Goal: Information Seeking & Learning: Find specific fact

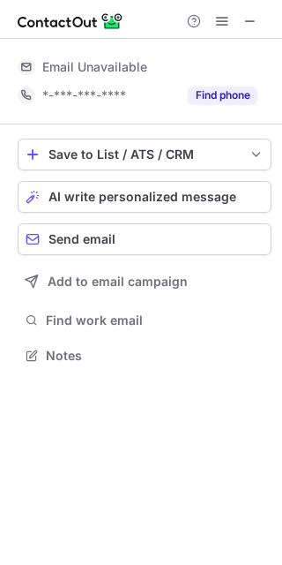
scroll to position [8, 9]
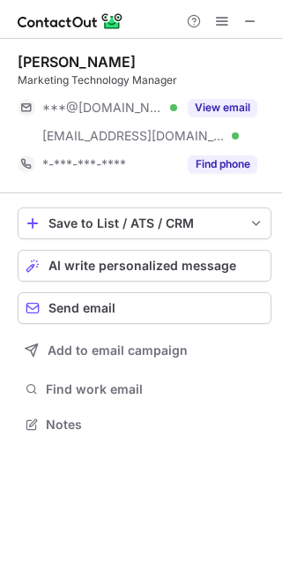
scroll to position [411, 282]
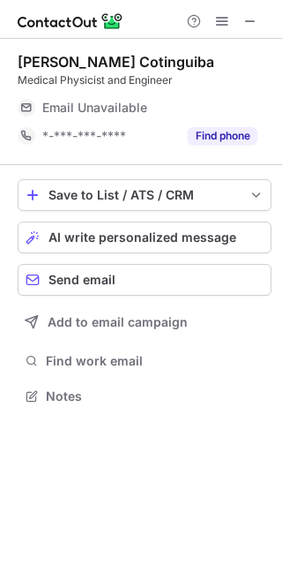
scroll to position [390, 282]
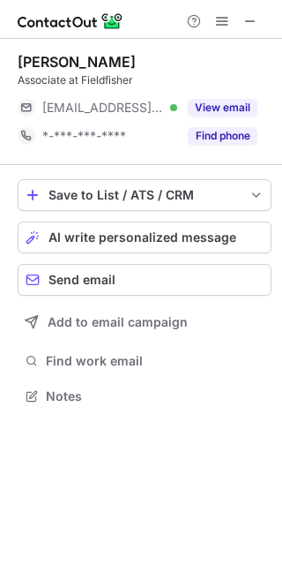
scroll to position [8, 9]
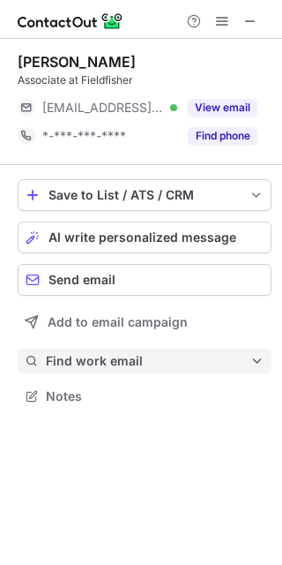
click at [135, 361] on span "Find work email" at bounding box center [148, 361] width 205 height 16
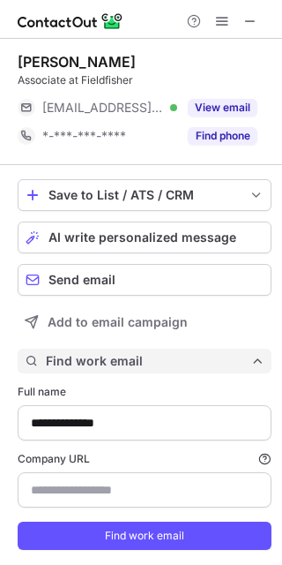
scroll to position [46, 0]
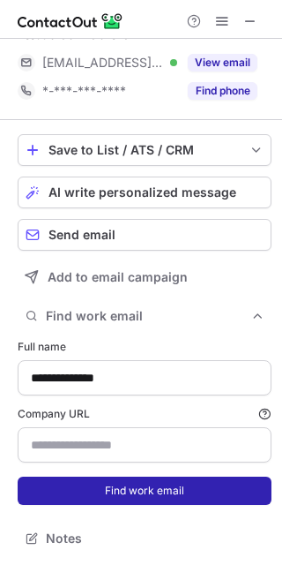
click at [98, 485] on button "Find work email" at bounding box center [145, 491] width 254 height 28
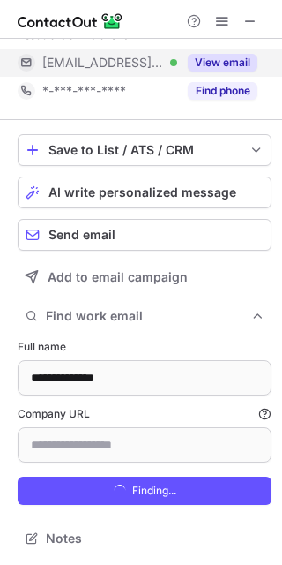
type input "**********"
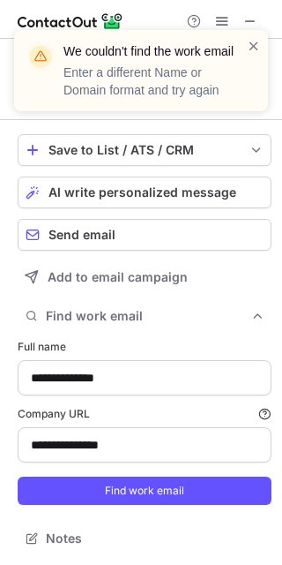
click at [241, 47] on div "We couldn't find the work email Enter a different Name or Domain format and try…" at bounding box center [153, 70] width 178 height 56
click at [259, 47] on span at bounding box center [254, 46] width 14 height 18
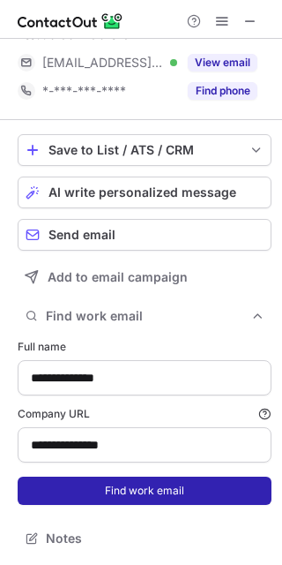
click at [146, 486] on button "Find work email" at bounding box center [145, 491] width 254 height 28
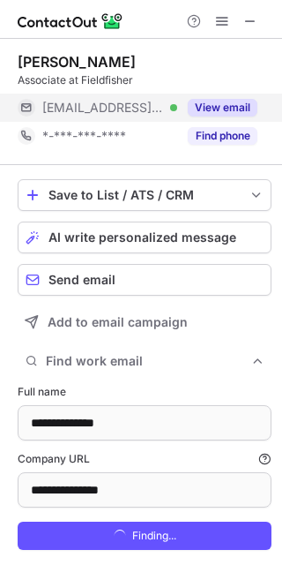
scroll to position [598, 270]
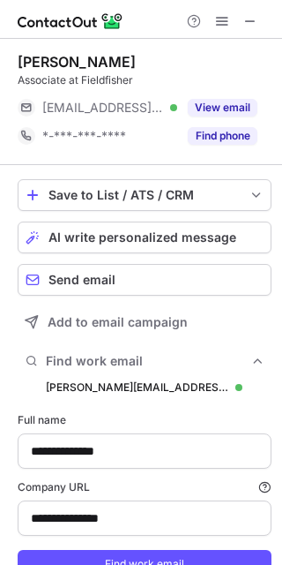
drag, startPoint x: 252, startPoint y: 383, endPoint x: 565, endPoint y: -109, distance: 583.0
click at [282, 0] on html "**********" at bounding box center [141, 282] width 282 height 565
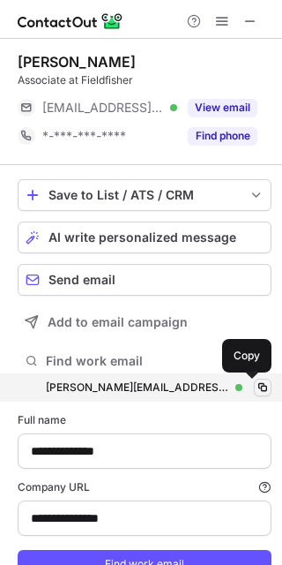
click at [256, 380] on span at bounding box center [263, 387] width 14 height 14
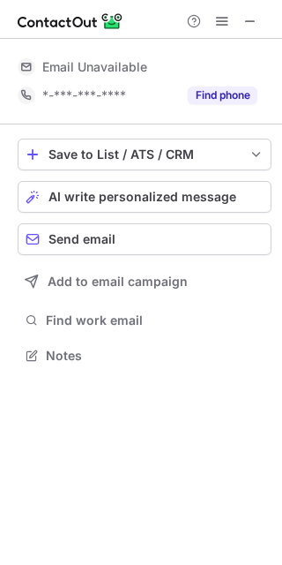
scroll to position [8, 9]
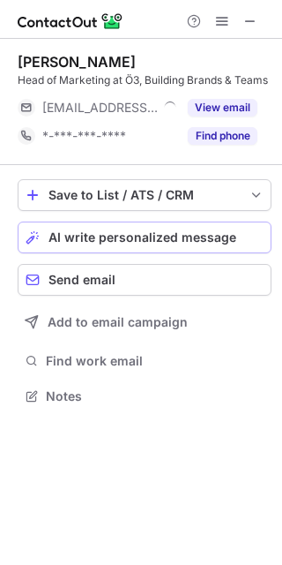
scroll to position [400, 282]
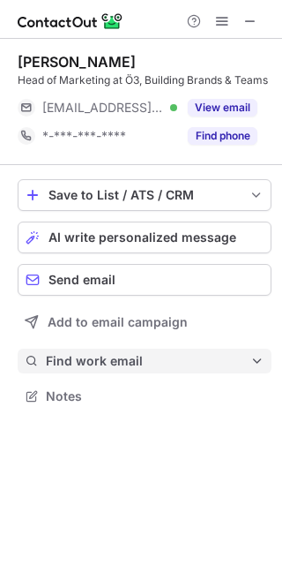
click at [159, 369] on span "Find work email" at bounding box center [148, 361] width 205 height 16
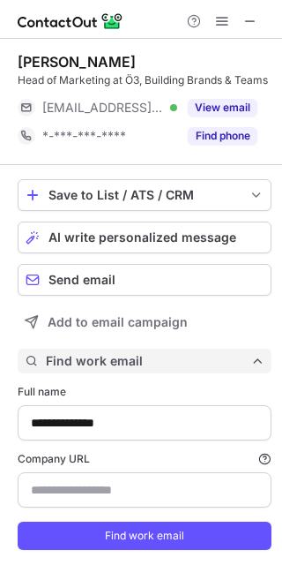
scroll to position [61, 0]
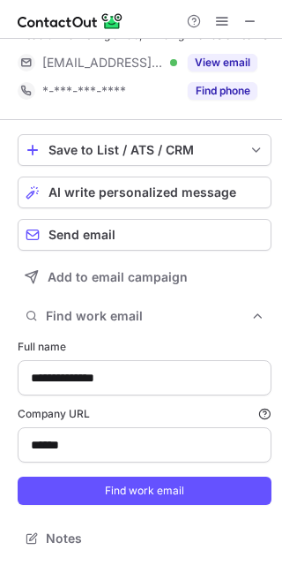
type input "******"
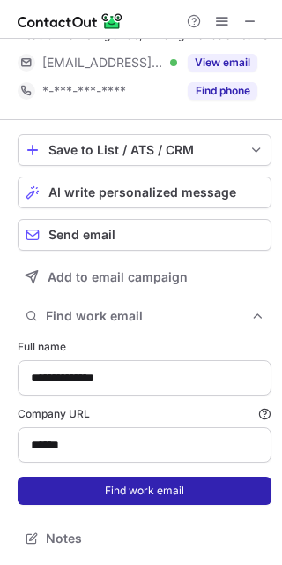
click at [82, 500] on button "Find work email" at bounding box center [145, 491] width 254 height 28
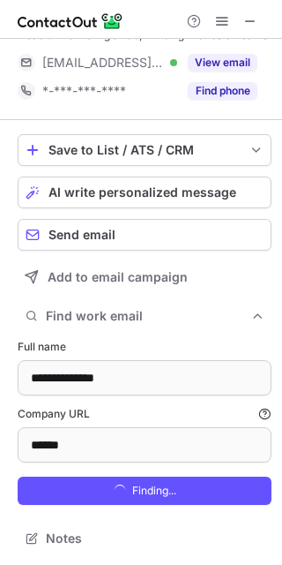
scroll to position [615, 270]
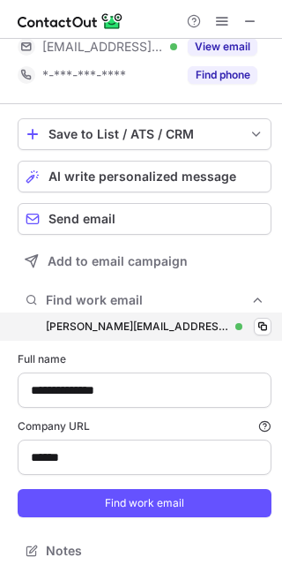
click at [230, 341] on div "david.dittrich@orf.at david.dittrich@orf.at Verified Copy" at bounding box center [145, 326] width 254 height 28
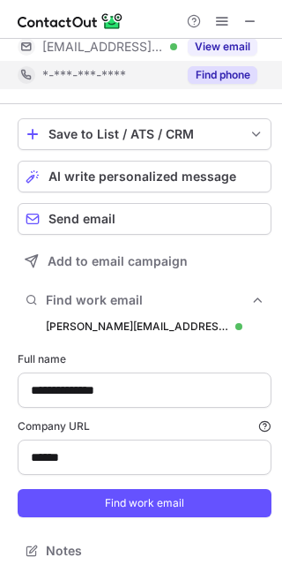
type input "**********"
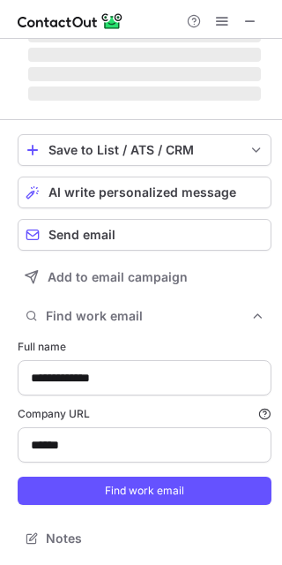
scroll to position [9, 9]
type input "**********"
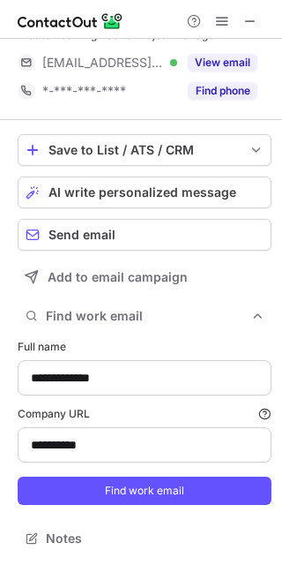
scroll to position [0, 0]
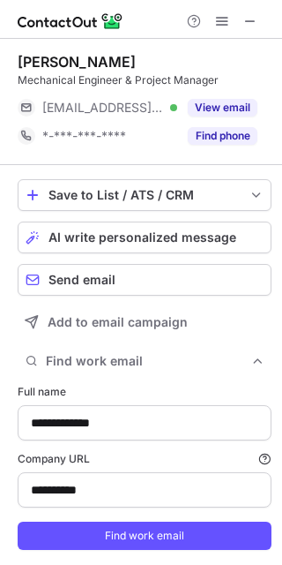
type input "**********"
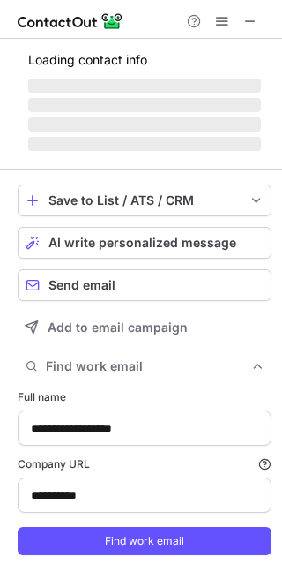
type input "******"
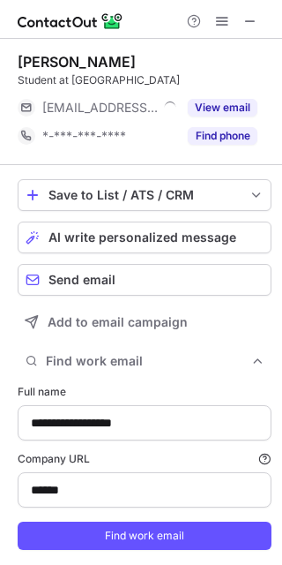
scroll to position [8, 9]
type input "**********"
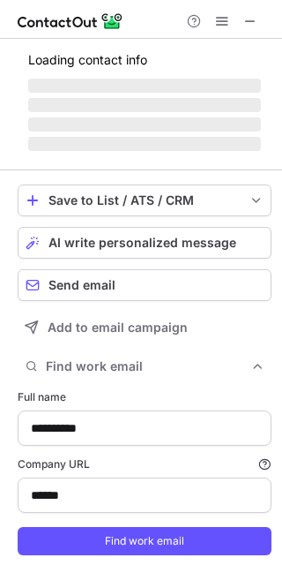
type input "**********"
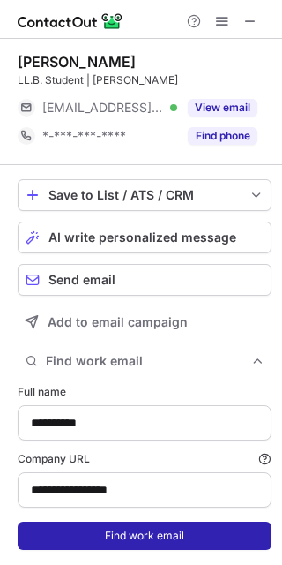
click at [86, 534] on button "Find work email" at bounding box center [145, 536] width 254 height 28
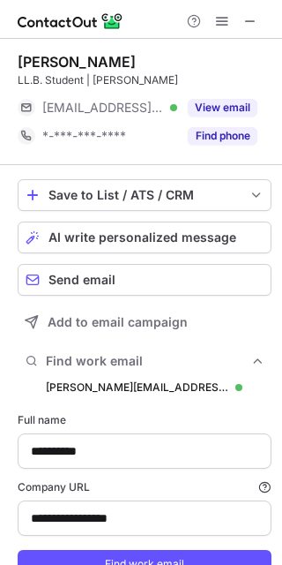
scroll to position [598, 270]
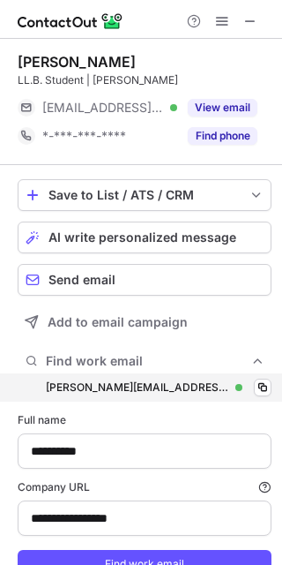
click at [237, 393] on div "david.levy@bakermckenzie.com david.levy@bakermckenzie.com Verified Copy" at bounding box center [145, 387] width 254 height 28
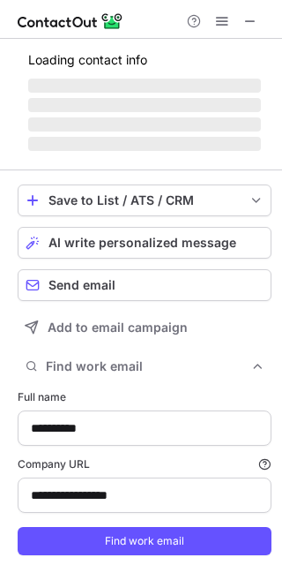
type input "**********"
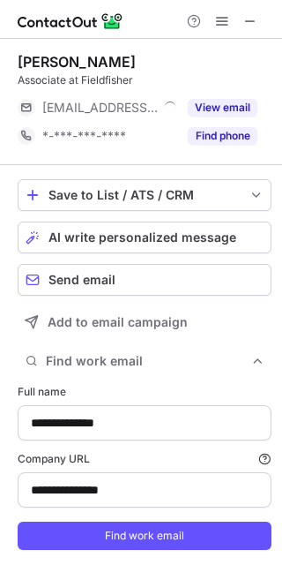
scroll to position [8, 9]
click at [184, 379] on form "**********" at bounding box center [145, 466] width 254 height 187
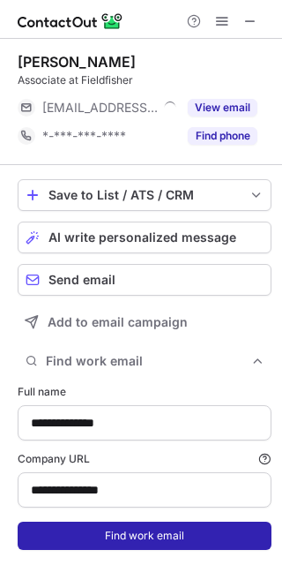
click at [184, 539] on button "Find work email" at bounding box center [145, 536] width 254 height 28
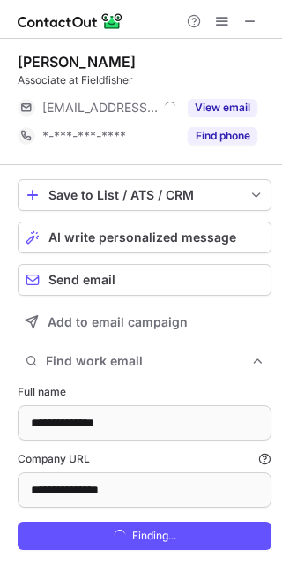
scroll to position [598, 270]
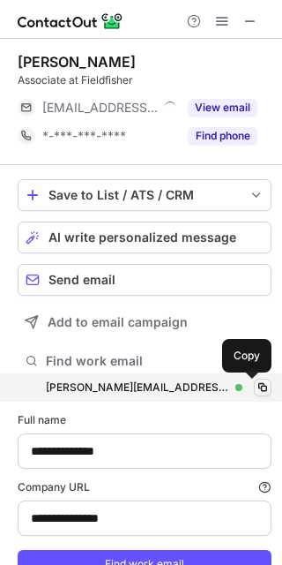
click at [256, 380] on span at bounding box center [263, 387] width 14 height 14
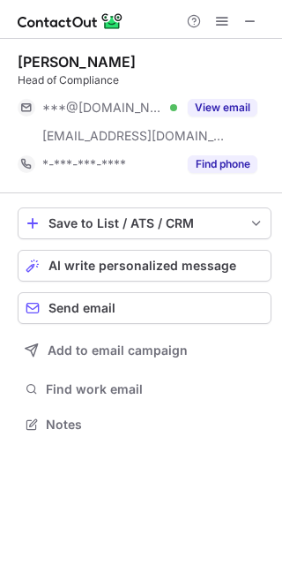
scroll to position [411, 282]
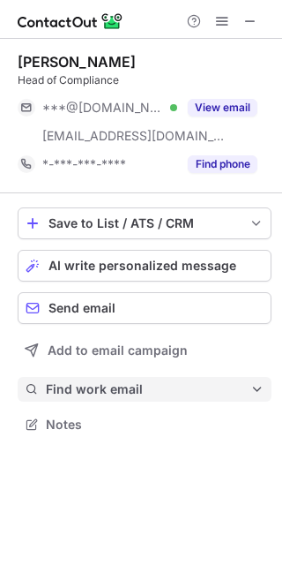
click at [119, 382] on span "Find work email" at bounding box center [148, 389] width 205 height 16
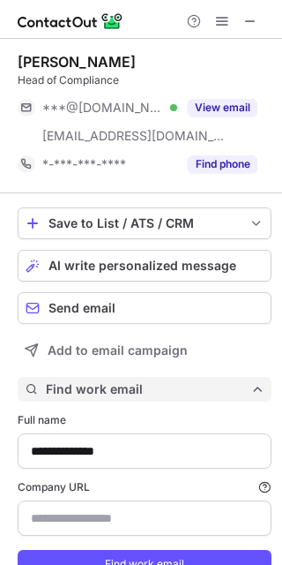
scroll to position [74, 0]
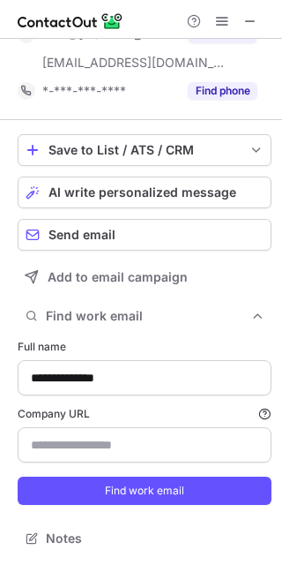
type input "*********"
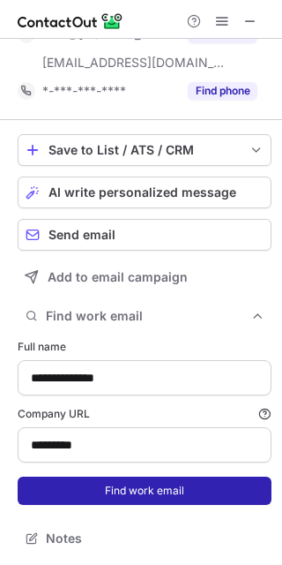
click at [102, 502] on button "Find work email" at bounding box center [145, 491] width 254 height 28
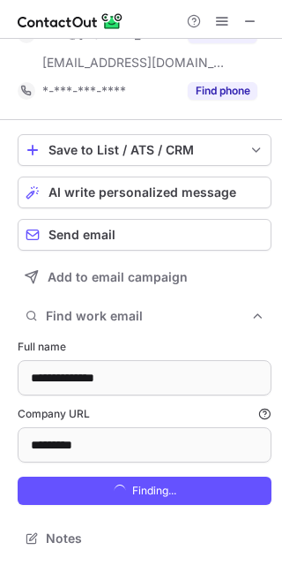
scroll to position [627, 270]
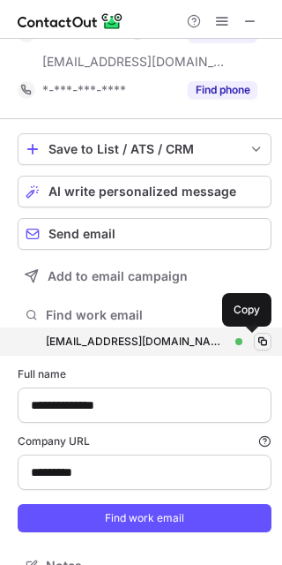
click at [256, 338] on span at bounding box center [263, 342] width 14 height 14
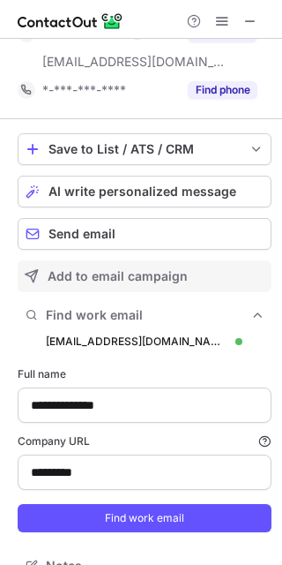
scroll to position [0, 0]
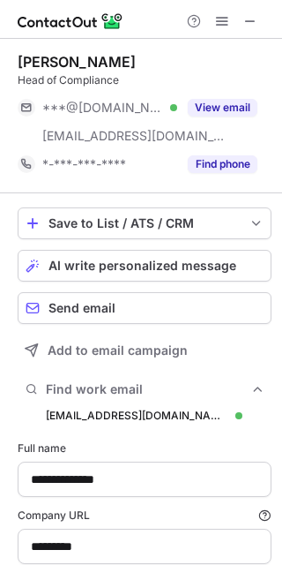
click at [205, 90] on div "Agathe Doléans Head of Compliance ***@hotmail.com Verified ***@luxse.com View e…" at bounding box center [145, 115] width 254 height 125
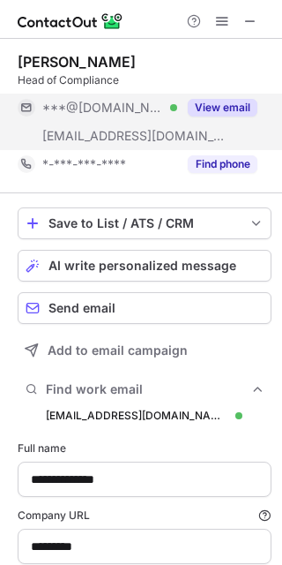
click at [213, 97] on div "View email" at bounding box center [217, 108] width 80 height 28
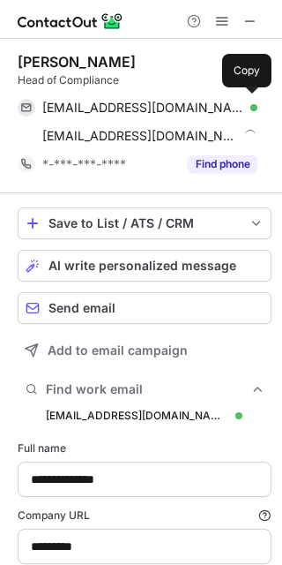
click at [241, 97] on div "doag12@hotmail.com Verified Send email Copy" at bounding box center [138, 108] width 240 height 28
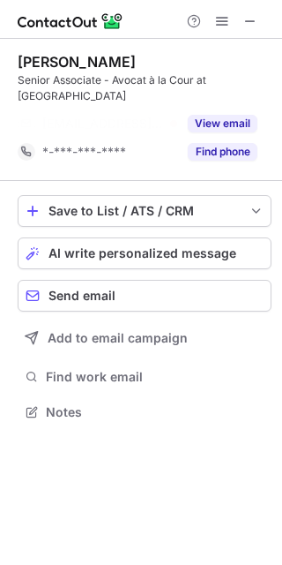
scroll to position [372, 282]
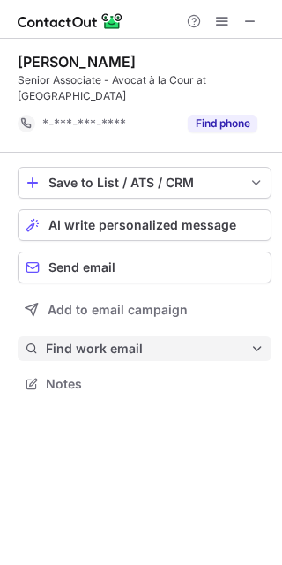
click at [172, 345] on span "Find work email" at bounding box center [148, 349] width 205 height 16
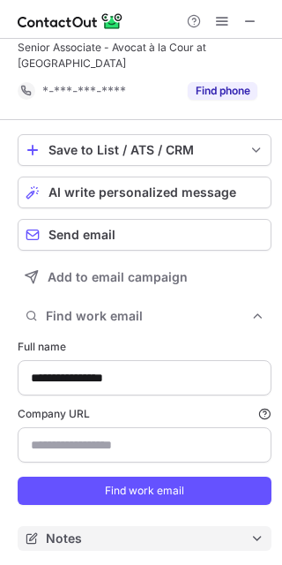
type input "**********"
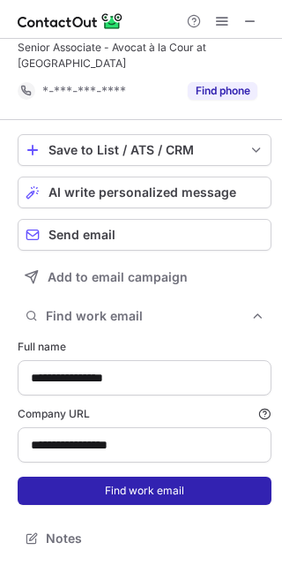
click at [159, 502] on button "Find work email" at bounding box center [145, 491] width 254 height 28
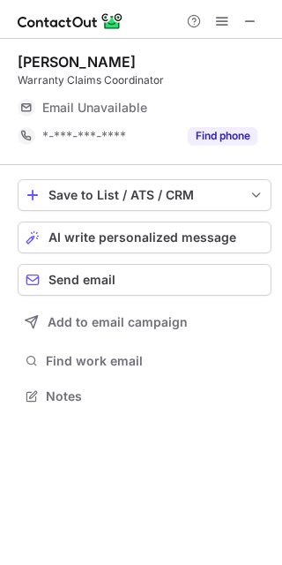
scroll to position [383, 282]
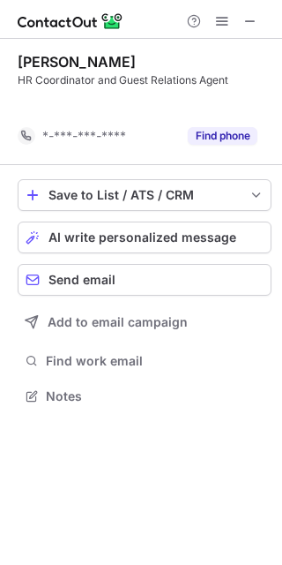
scroll to position [355, 282]
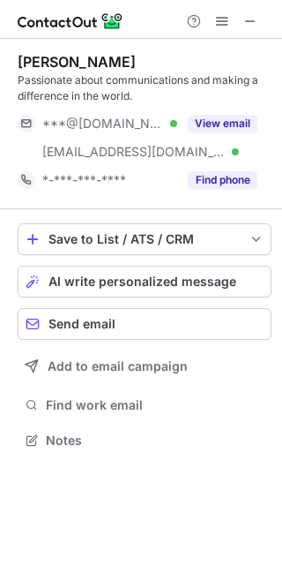
scroll to position [428, 282]
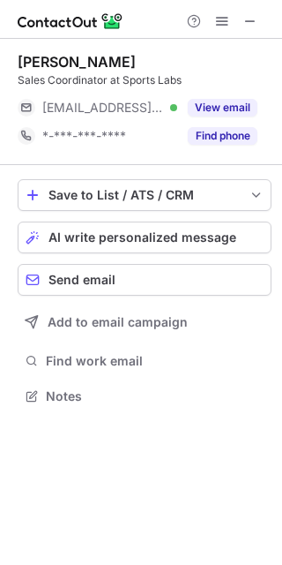
scroll to position [8, 9]
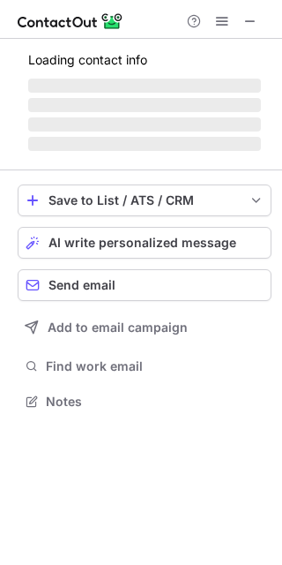
scroll to position [411, 282]
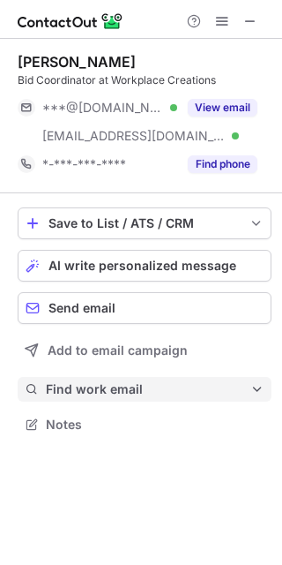
click at [107, 387] on span "Find work email" at bounding box center [148, 389] width 205 height 16
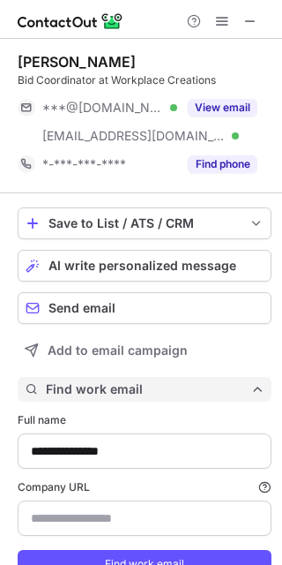
scroll to position [74, 0]
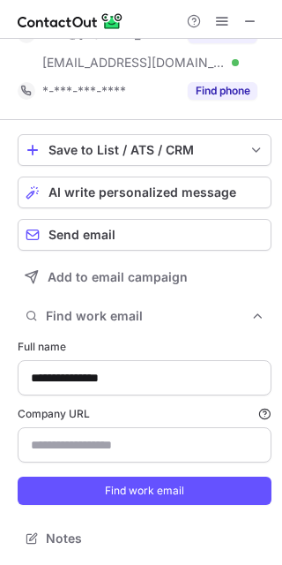
type input "**********"
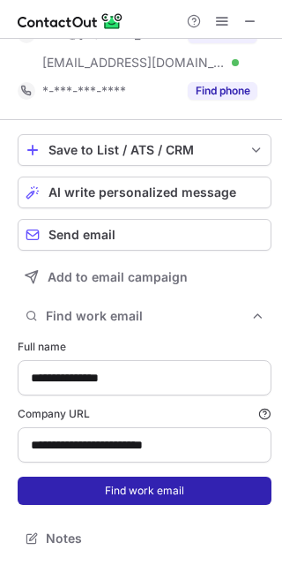
click at [93, 485] on button "Find work email" at bounding box center [145, 491] width 254 height 28
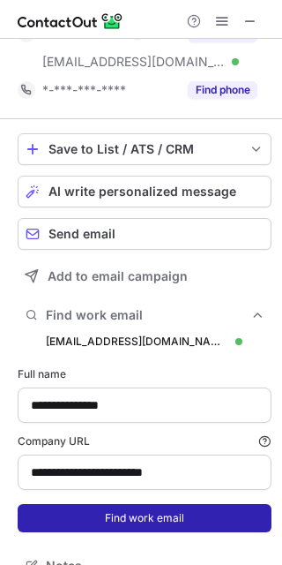
scroll to position [627, 270]
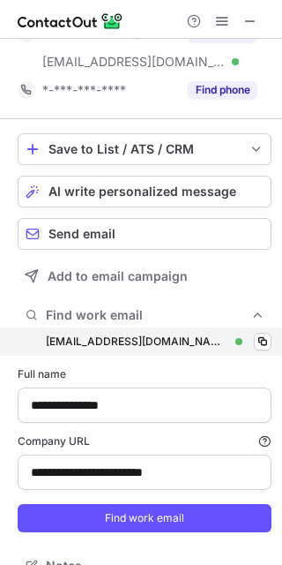
click at [244, 331] on div "tladegbaiye@workplace-creations.co.uk tladegbaiye@workplace-creations.co.uk Ver…" at bounding box center [145, 341] width 254 height 28
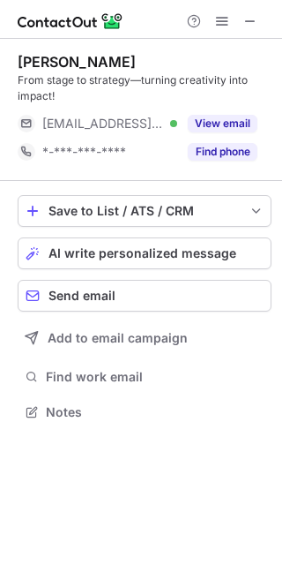
scroll to position [400, 282]
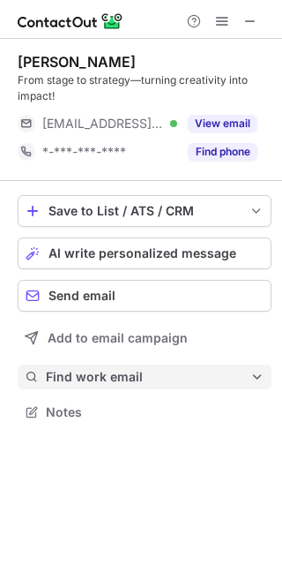
click at [145, 370] on span "Find work email" at bounding box center [148, 377] width 205 height 16
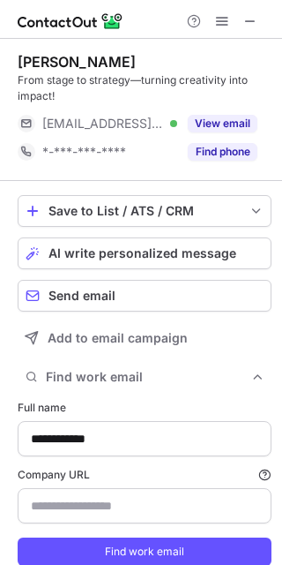
type input "**********"
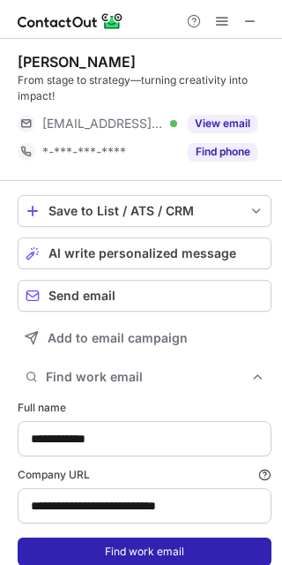
click at [89, 545] on button "Find work email" at bounding box center [145, 552] width 254 height 28
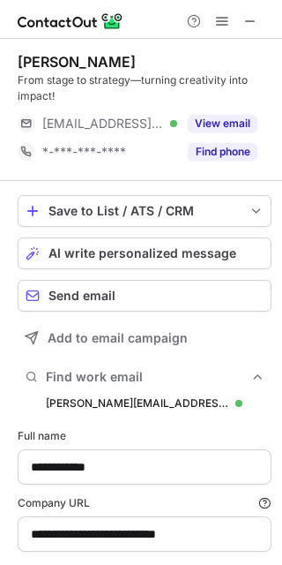
scroll to position [615, 270]
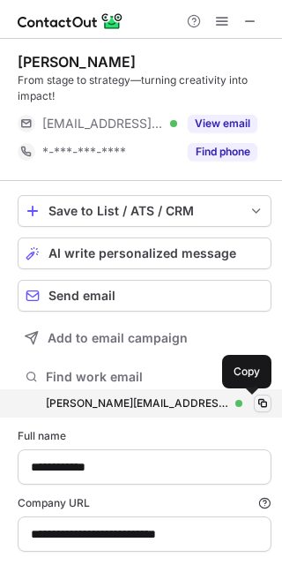
click at [256, 404] on span at bounding box center [263, 403] width 14 height 14
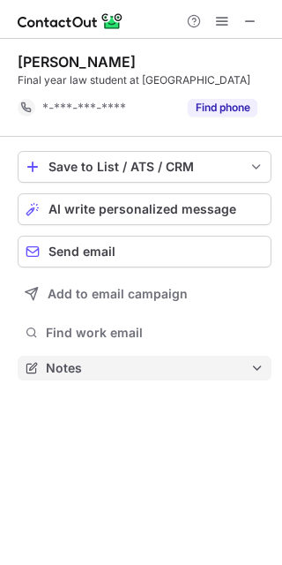
scroll to position [372, 282]
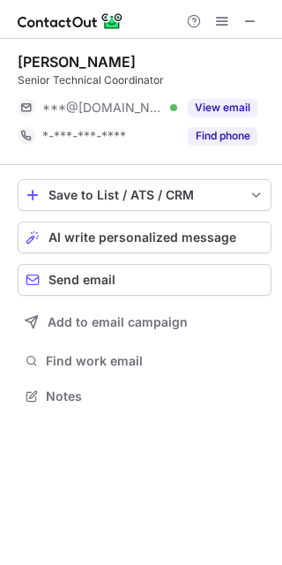
scroll to position [383, 282]
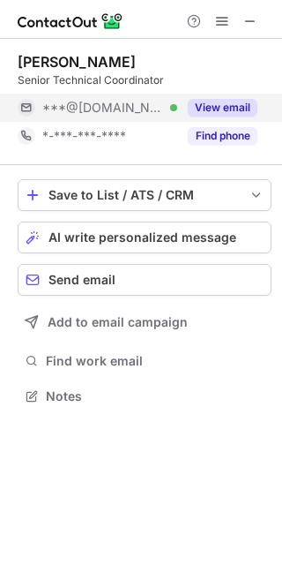
click at [215, 102] on button "View email" at bounding box center [223, 108] width 70 height 18
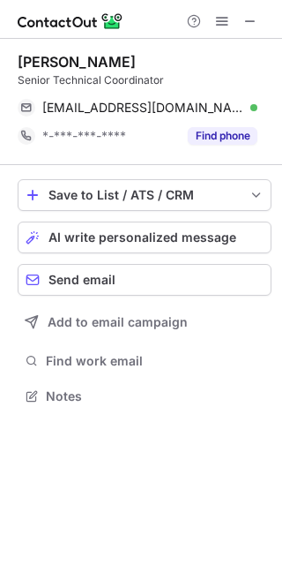
drag, startPoint x: 245, startPoint y: 110, endPoint x: 540, endPoint y: -41, distance: 332.0
click at [282, 0] on html "[PERSON_NAME] Senior Technical Coordinator [EMAIL_ADDRESS][DOMAIN_NAME] Verifie…" at bounding box center [141, 282] width 282 height 565
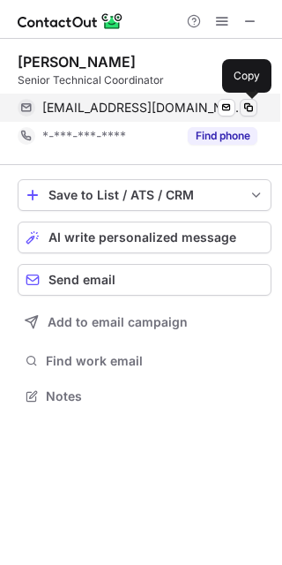
click at [244, 107] on span at bounding box center [249, 108] width 14 height 14
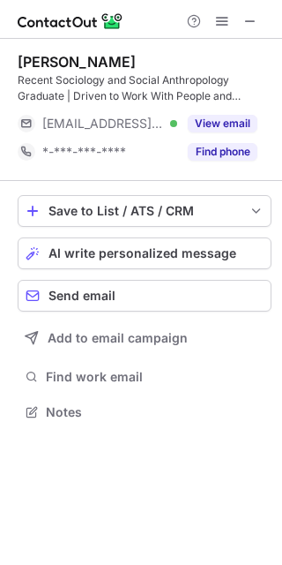
scroll to position [400, 282]
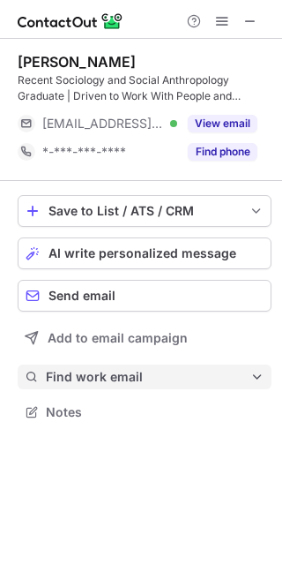
click at [134, 366] on button "Find work email" at bounding box center [145, 377] width 254 height 25
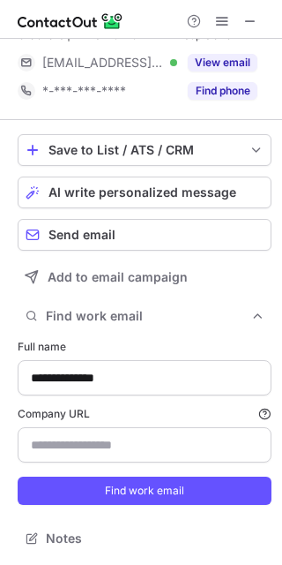
type input "**********"
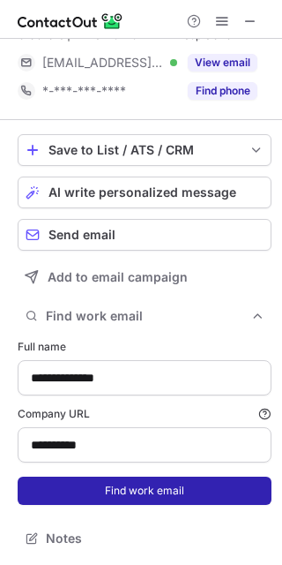
click at [124, 499] on button "Find work email" at bounding box center [145, 491] width 254 height 28
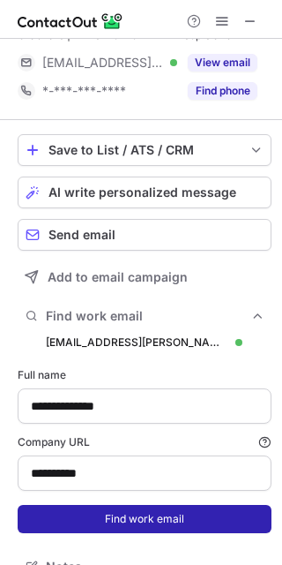
scroll to position [615, 270]
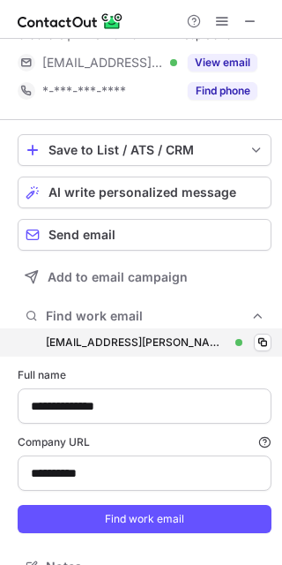
click at [232, 342] on div "sasha.ruprecht@can100.org sasha.ruprecht@can100.org Verified Copy" at bounding box center [145, 342] width 254 height 28
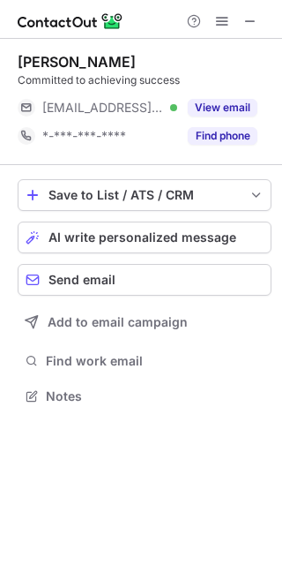
scroll to position [8, 9]
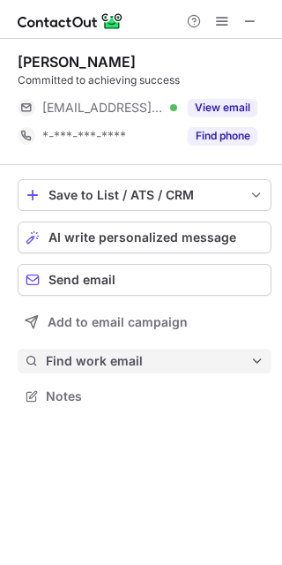
click at [177, 365] on span "Find work email" at bounding box center [148, 361] width 205 height 16
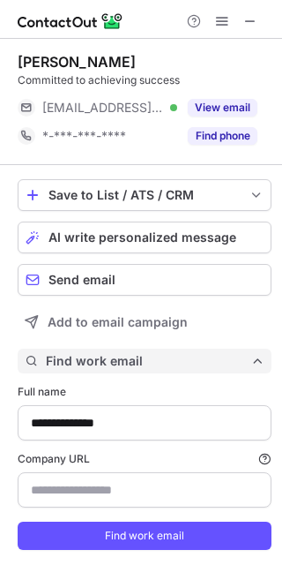
scroll to position [46, 0]
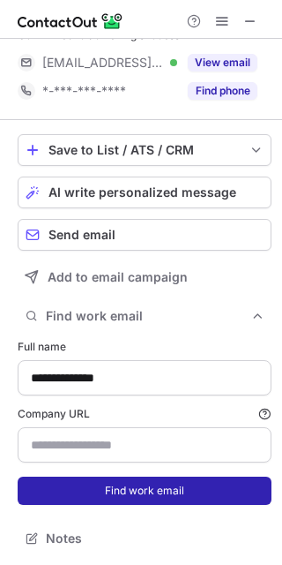
type input "**********"
drag, startPoint x: 158, startPoint y: 475, endPoint x: 159, endPoint y: 495, distance: 20.3
click at [159, 495] on form "**********" at bounding box center [145, 421] width 254 height 187
click at [159, 495] on button "Find work email" at bounding box center [145, 491] width 254 height 28
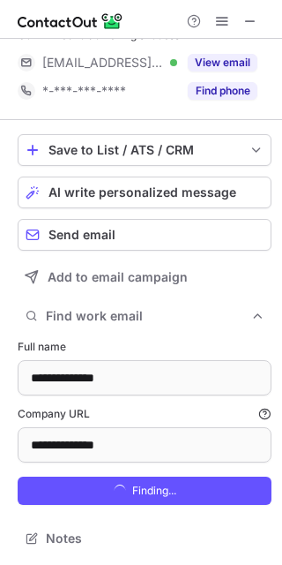
scroll to position [598, 270]
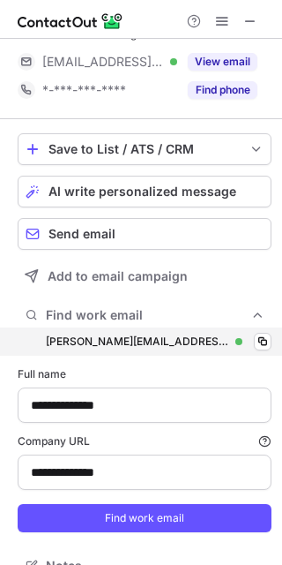
click at [241, 330] on div "louise.mcclean@almacgroup.com louise.mcclean@almacgroup.com Verified Copy" at bounding box center [145, 341] width 254 height 28
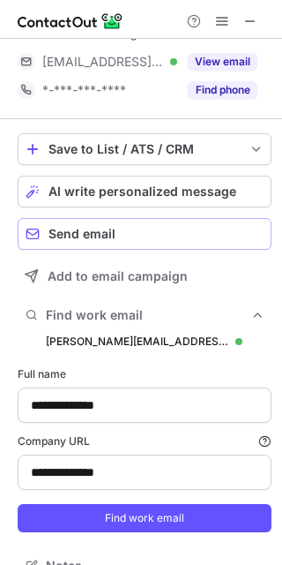
scroll to position [0, 0]
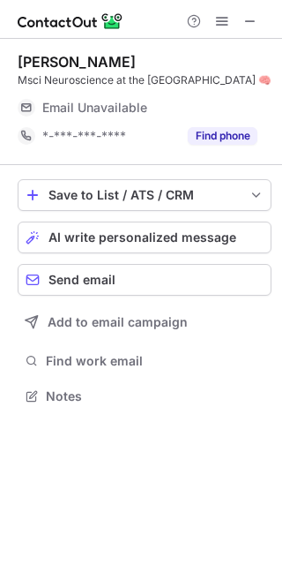
scroll to position [400, 282]
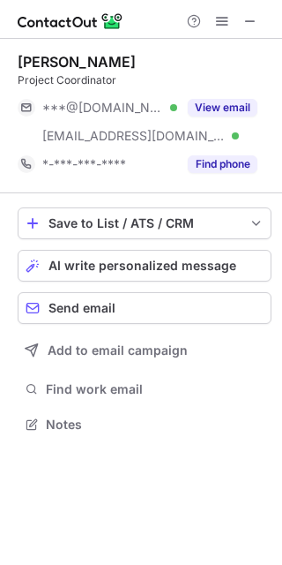
scroll to position [411, 282]
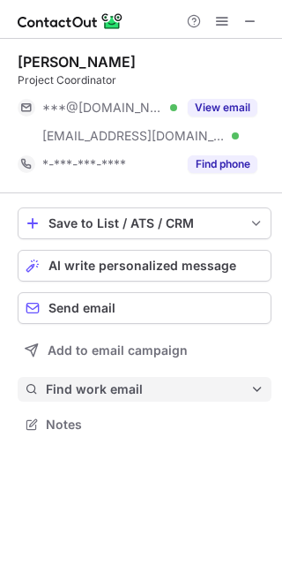
click at [156, 382] on span "Find work email" at bounding box center [148, 389] width 205 height 16
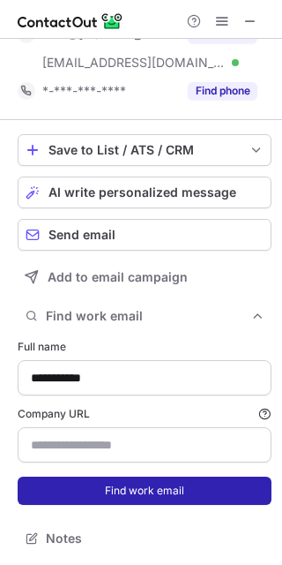
type input "**********"
click at [167, 489] on button "Find work email" at bounding box center [145, 491] width 254 height 28
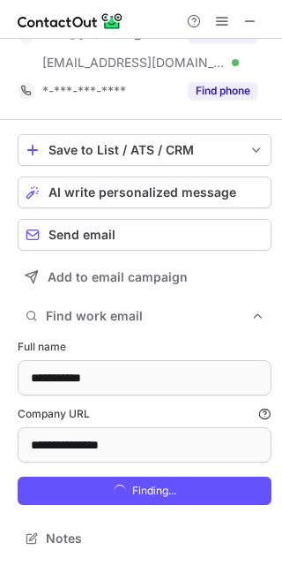
scroll to position [627, 270]
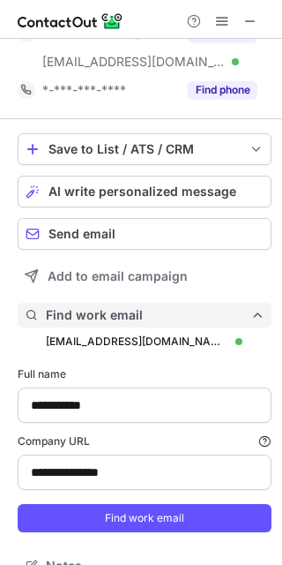
click at [241, 324] on button "Find work email" at bounding box center [145, 315] width 254 height 25
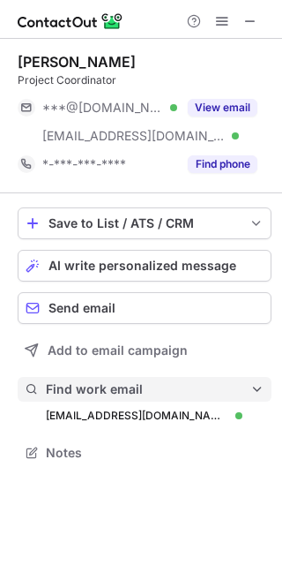
scroll to position [0, 0]
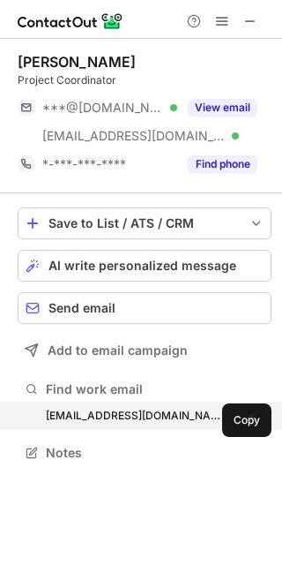
click at [258, 409] on span at bounding box center [263, 416] width 14 height 14
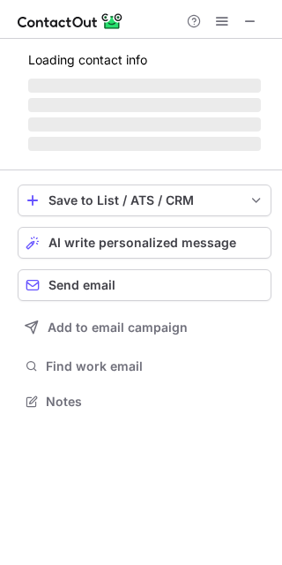
scroll to position [8, 9]
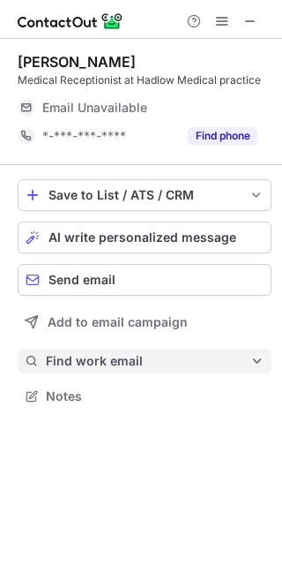
drag, startPoint x: 166, startPoint y: 383, endPoint x: 131, endPoint y: 372, distance: 37.1
click at [131, 372] on div "Save to List / ATS / CRM List Select Lever Connect Greenhouse Connect Salesforc…" at bounding box center [145, 294] width 254 height 258
click at [131, 372] on button "Find work email" at bounding box center [145, 361] width 254 height 25
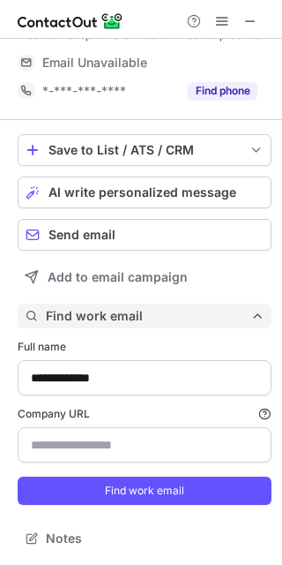
scroll to position [56, 0]
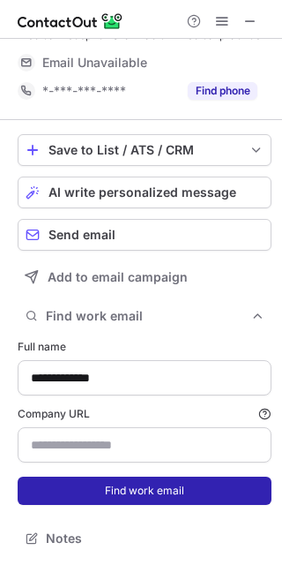
click at [102, 489] on button "Find work email" at bounding box center [145, 491] width 254 height 28
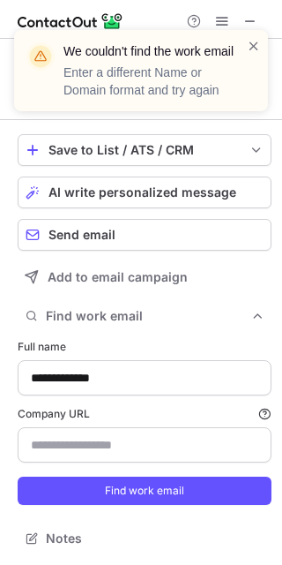
scroll to position [33, 0]
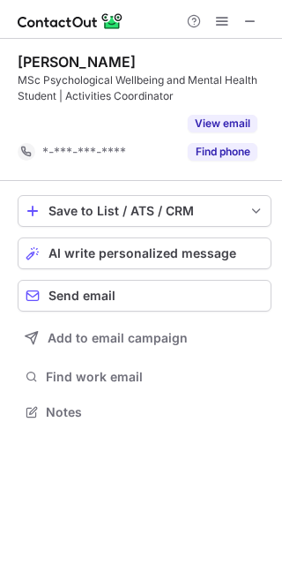
scroll to position [372, 282]
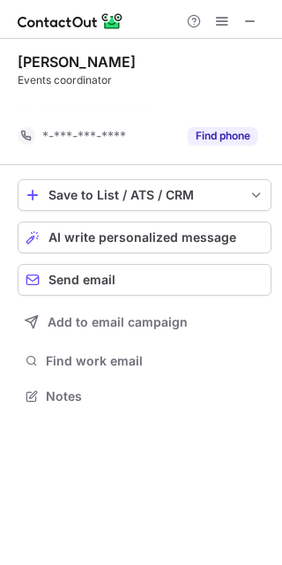
scroll to position [355, 282]
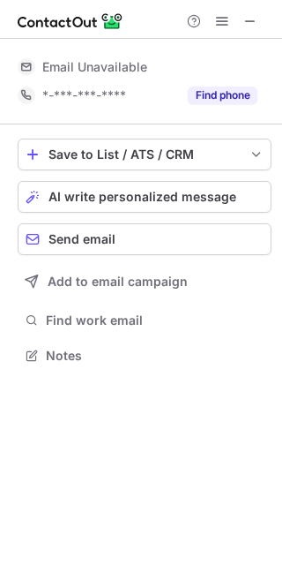
scroll to position [343, 282]
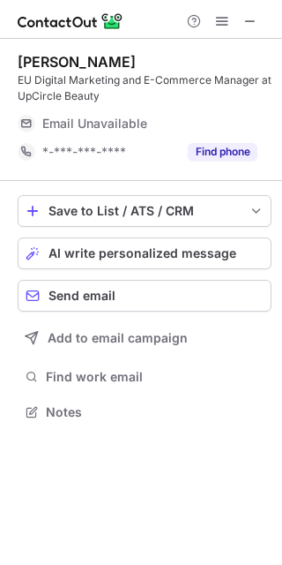
scroll to position [400, 282]
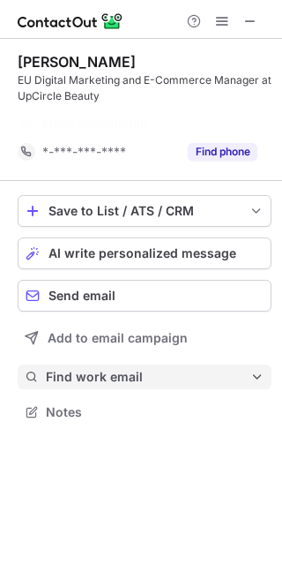
click at [183, 380] on span "Find work email" at bounding box center [148, 377] width 205 height 16
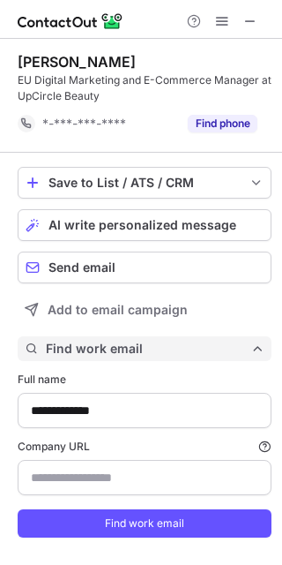
scroll to position [33, 0]
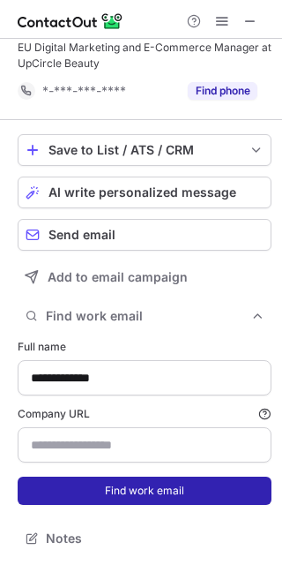
click at [92, 482] on button "Find work email" at bounding box center [145, 491] width 254 height 28
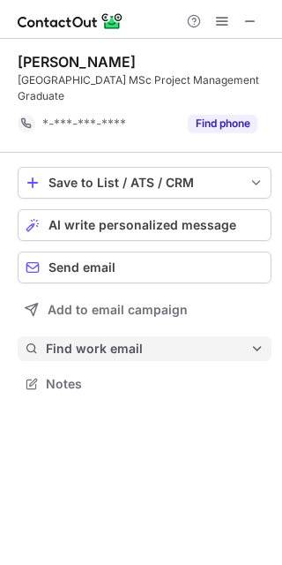
scroll to position [372, 282]
click at [120, 376] on span "Notes" at bounding box center [155, 384] width 219 height 16
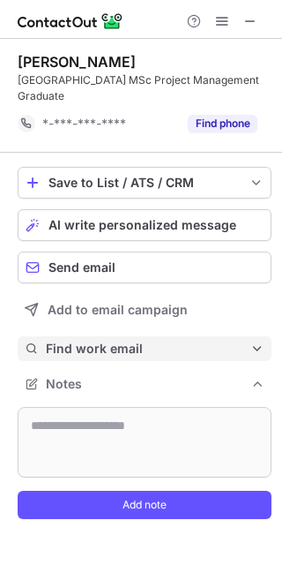
scroll to position [506, 282]
click at [176, 336] on button "Find work email" at bounding box center [145, 348] width 254 height 25
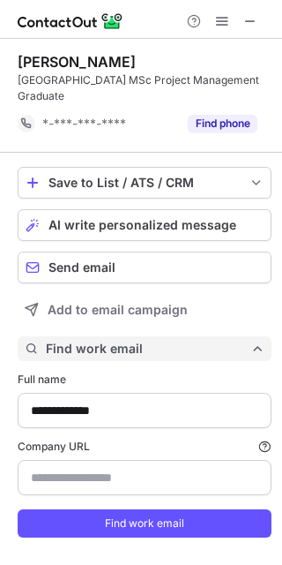
click at [176, 336] on button "Find work email" at bounding box center [145, 348] width 254 height 25
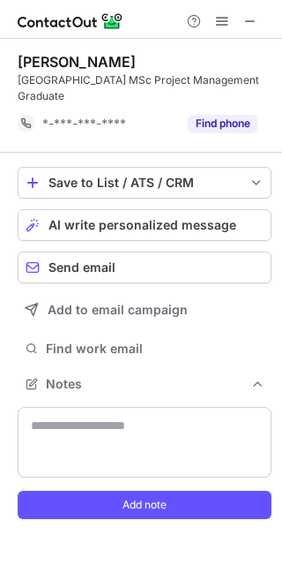
click at [137, 490] on form "Add note" at bounding box center [145, 463] width 254 height 112
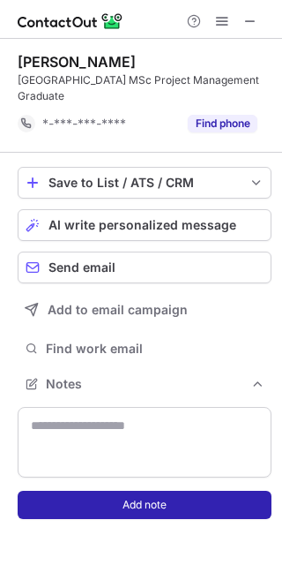
click at [134, 495] on button "Add note" at bounding box center [145, 505] width 254 height 28
click at [93, 493] on button "Add note" at bounding box center [145, 505] width 254 height 28
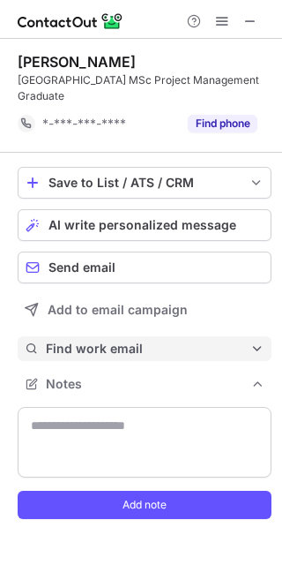
click at [149, 342] on span "Find work email" at bounding box center [148, 349] width 205 height 16
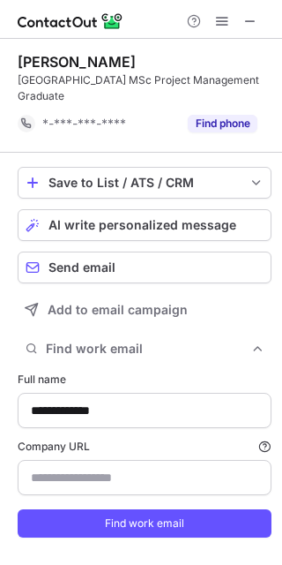
type input "**********"
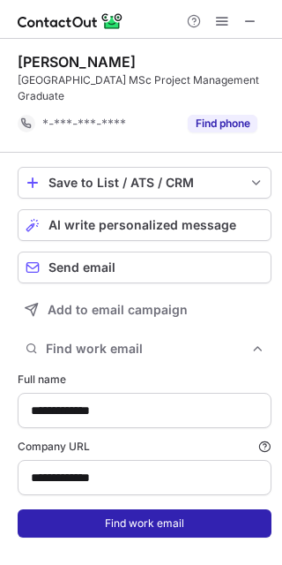
click at [130, 522] on button "Find work email" at bounding box center [145, 523] width 254 height 28
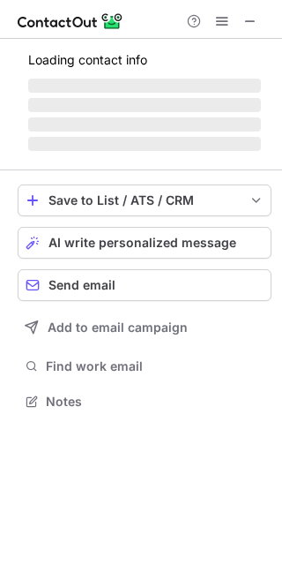
scroll to position [400, 282]
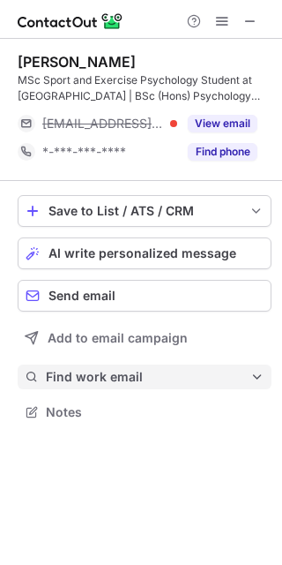
click at [188, 366] on button "Find work email" at bounding box center [145, 377] width 254 height 25
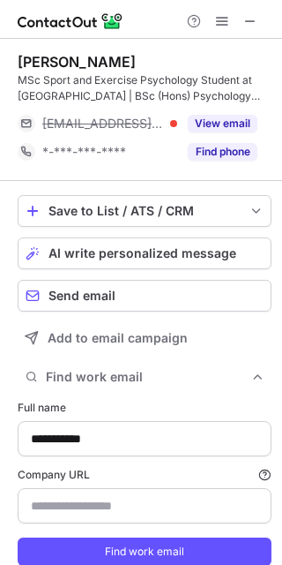
type input "**********"
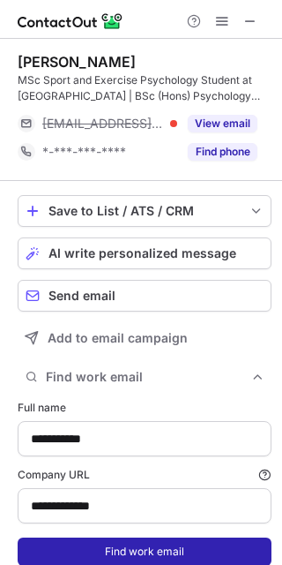
click at [137, 546] on button "Find work email" at bounding box center [145, 552] width 254 height 28
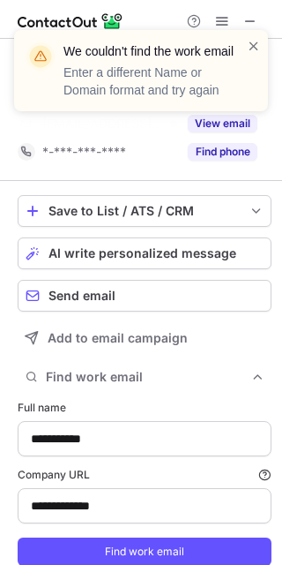
scroll to position [559, 270]
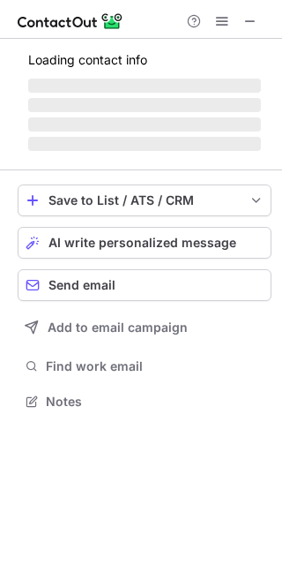
scroll to position [411, 282]
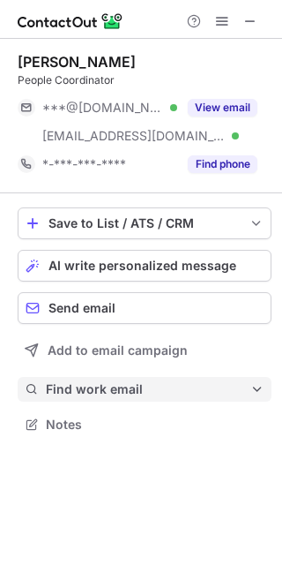
click at [144, 387] on span "Find work email" at bounding box center [148, 389] width 205 height 16
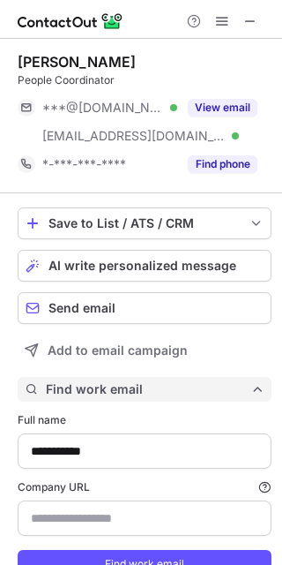
scroll to position [74, 0]
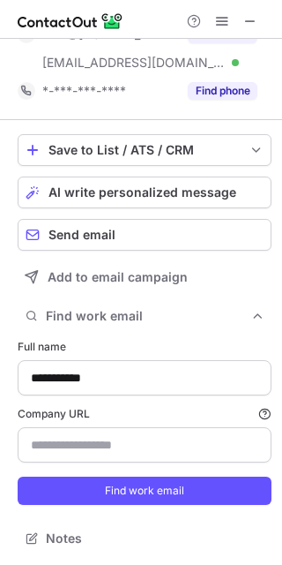
type input "**********"
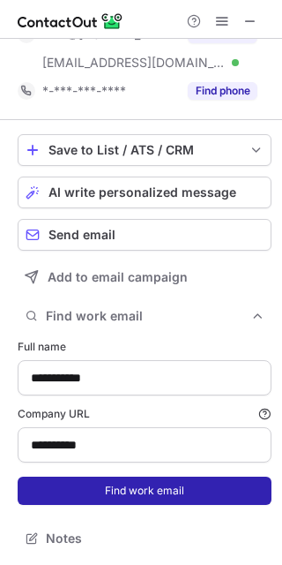
click at [79, 483] on button "Find work email" at bounding box center [145, 491] width 254 height 28
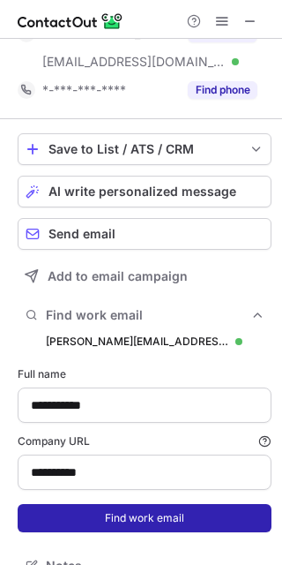
scroll to position [627, 270]
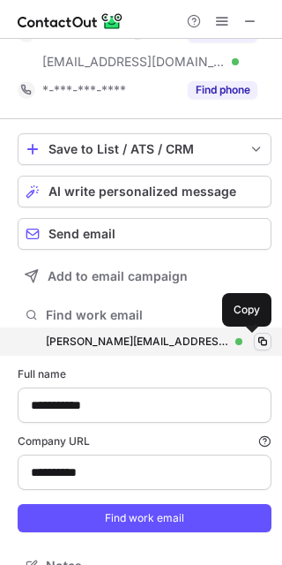
click at [256, 345] on span at bounding box center [263, 342] width 14 height 14
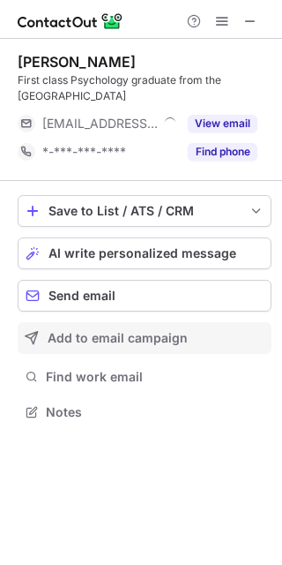
scroll to position [400, 282]
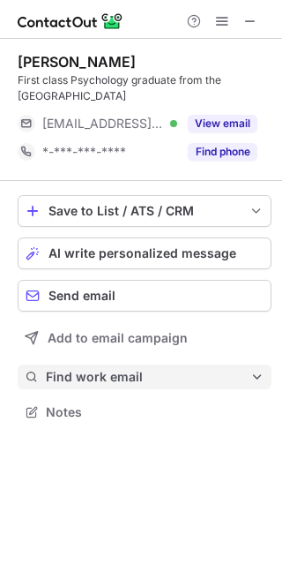
click at [201, 375] on span "Find work email" at bounding box center [148, 377] width 205 height 16
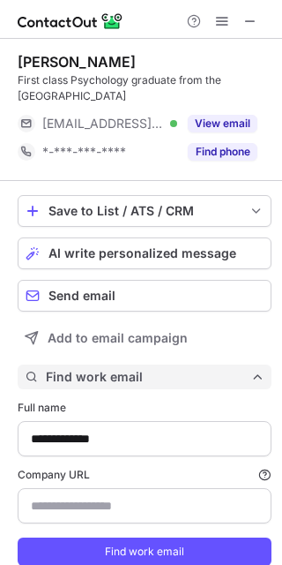
scroll to position [61, 0]
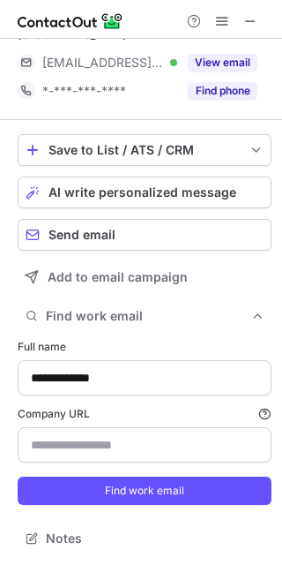
type input "**********"
click at [102, 508] on form "**********" at bounding box center [145, 421] width 254 height 187
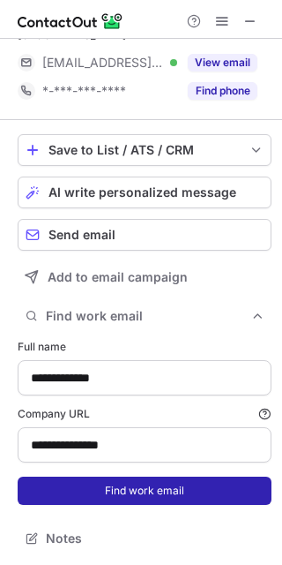
click at [82, 497] on button "Find work email" at bounding box center [145, 491] width 254 height 28
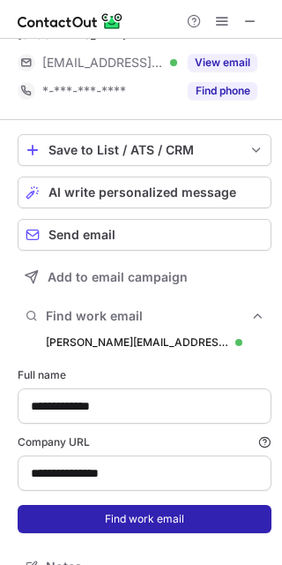
scroll to position [615, 270]
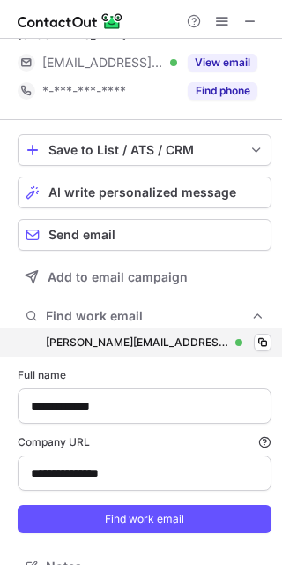
click at [237, 349] on div "millie@yourabode.co.uk millie@yourabode.co.uk Verified Copy" at bounding box center [145, 342] width 254 height 28
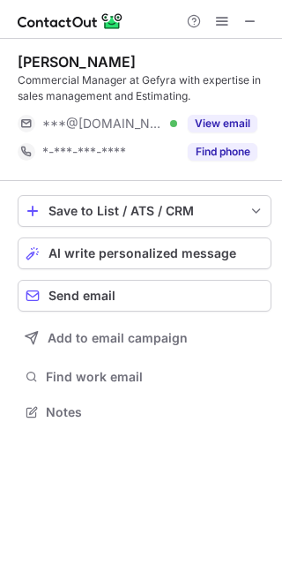
scroll to position [400, 282]
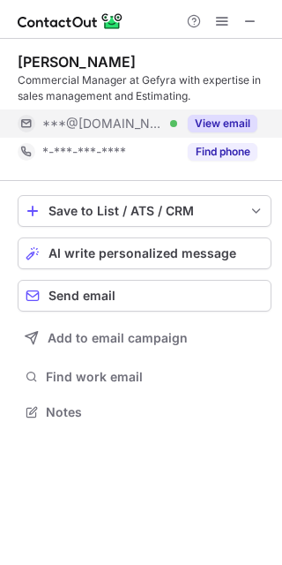
click at [222, 122] on button "View email" at bounding box center [223, 124] width 70 height 18
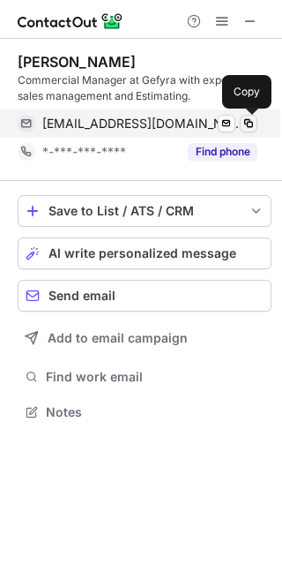
click at [240, 117] on button at bounding box center [249, 124] width 18 height 18
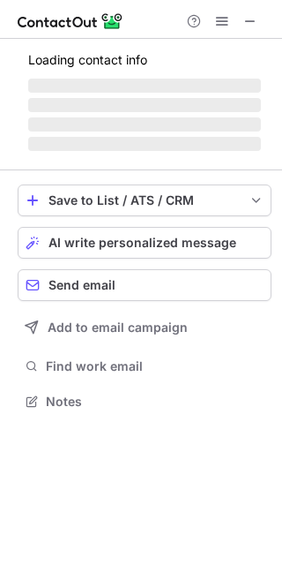
scroll to position [411, 282]
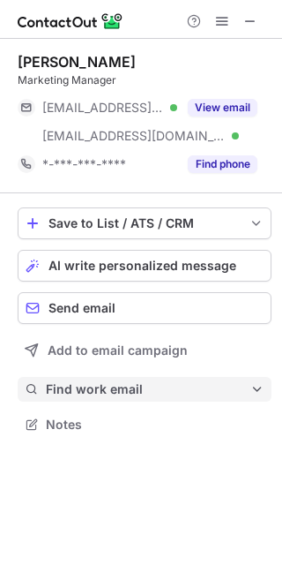
click at [160, 380] on button "Find work email" at bounding box center [145, 389] width 254 height 25
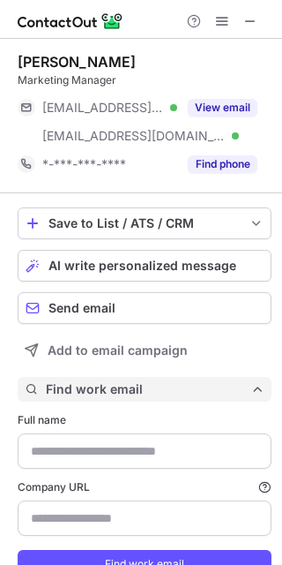
type input "**********"
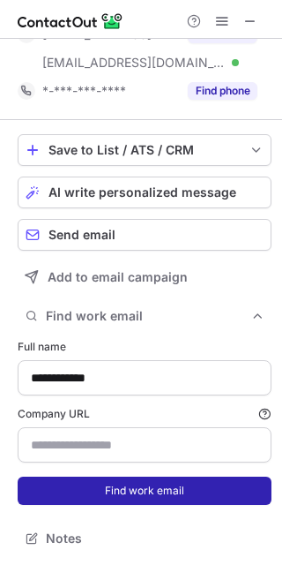
type input "**********"
click at [114, 486] on button "Find work email" at bounding box center [145, 491] width 254 height 28
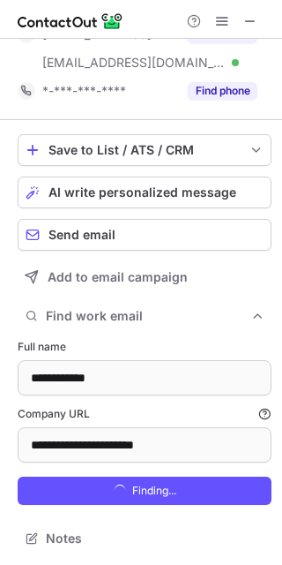
scroll to position [627, 270]
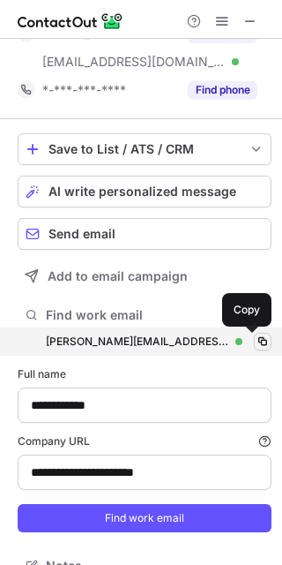
click at [256, 344] on span at bounding box center [263, 342] width 14 height 14
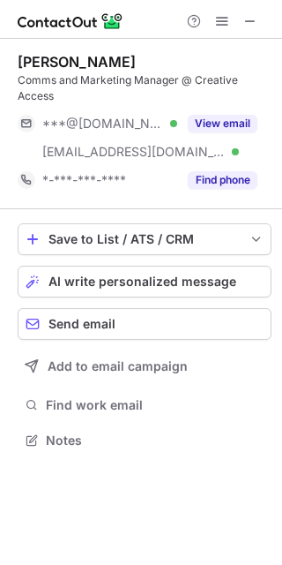
scroll to position [428, 282]
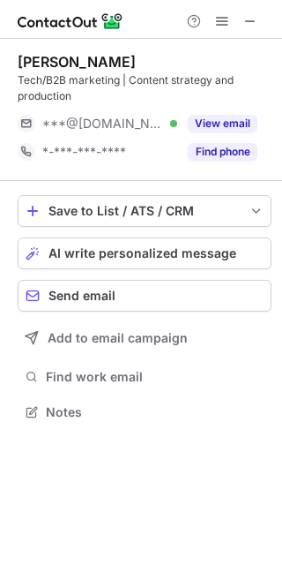
scroll to position [400, 282]
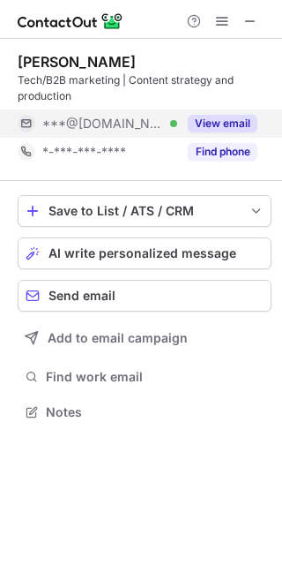
click at [233, 122] on button "View email" at bounding box center [223, 124] width 70 height 18
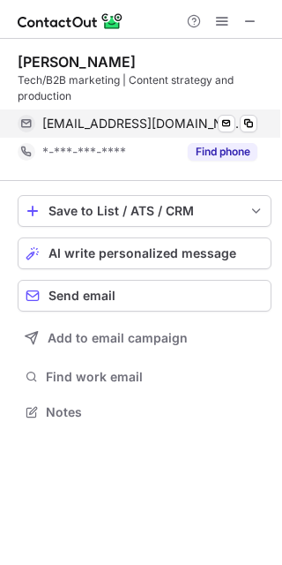
click at [237, 126] on div "sarahachapman@gmail.com Verified" at bounding box center [149, 124] width 215 height 16
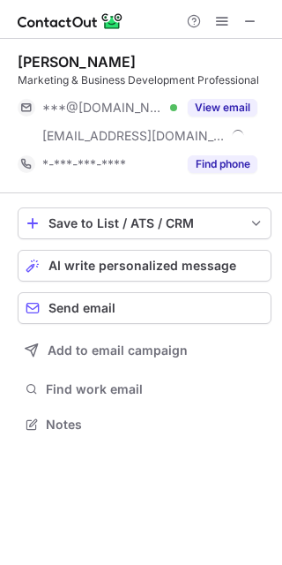
scroll to position [411, 282]
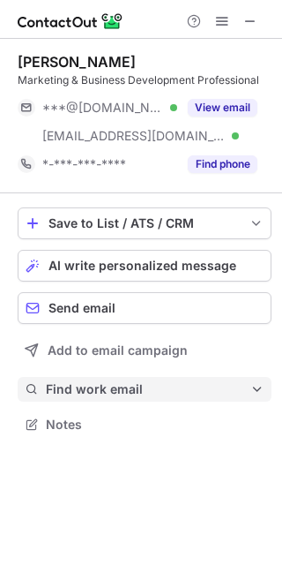
click at [121, 386] on span "Find work email" at bounding box center [148, 389] width 205 height 16
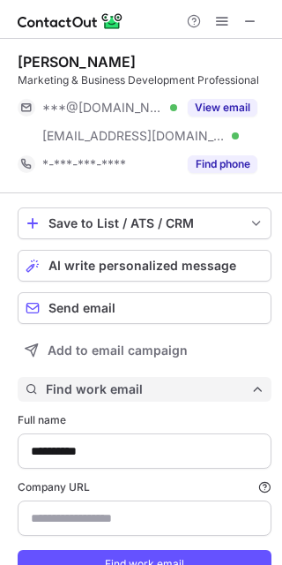
scroll to position [74, 0]
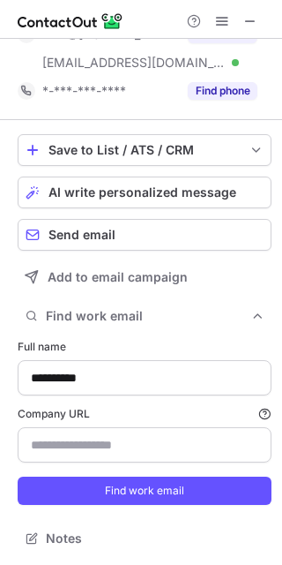
type input "**********"
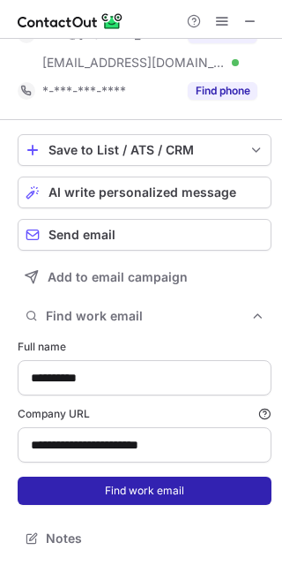
click at [106, 479] on button "Find work email" at bounding box center [145, 491] width 254 height 28
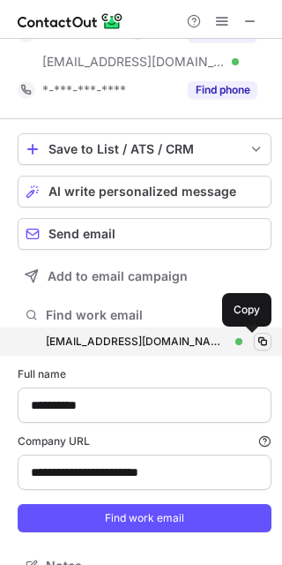
click at [256, 343] on span at bounding box center [263, 342] width 14 height 14
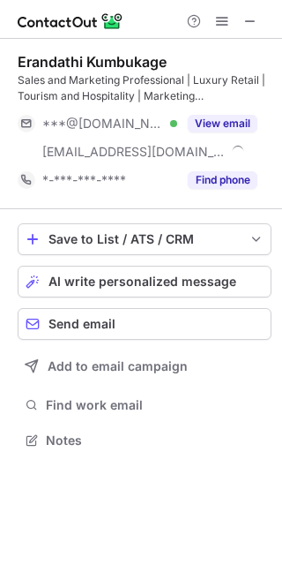
scroll to position [428, 282]
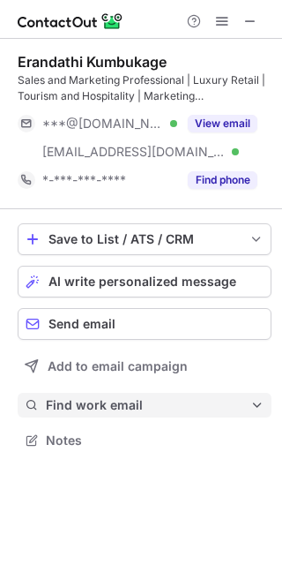
click at [121, 403] on span "Find work email" at bounding box center [148, 405] width 205 height 16
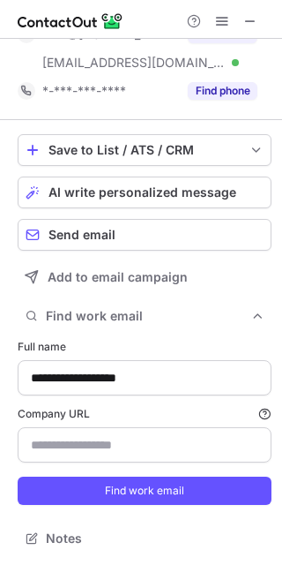
type input "**********"
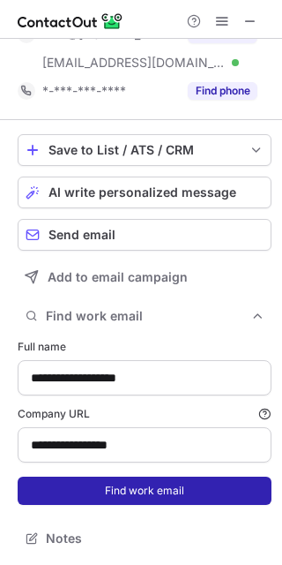
click at [112, 501] on button "Find work email" at bounding box center [145, 491] width 254 height 28
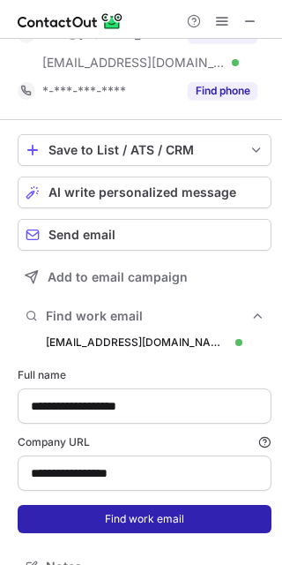
scroll to position [644, 270]
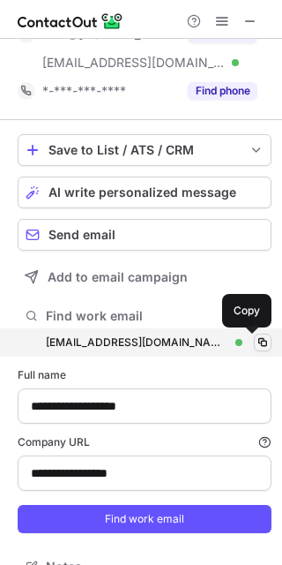
click at [256, 337] on span at bounding box center [263, 342] width 14 height 14
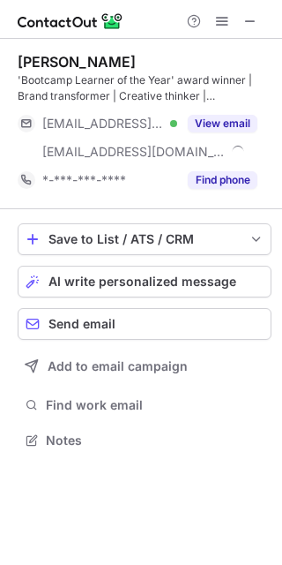
scroll to position [428, 282]
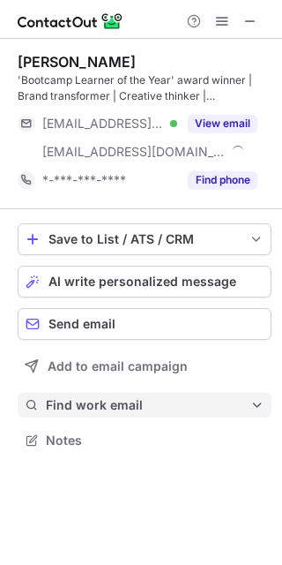
click at [155, 416] on button "Find work email" at bounding box center [145, 405] width 254 height 25
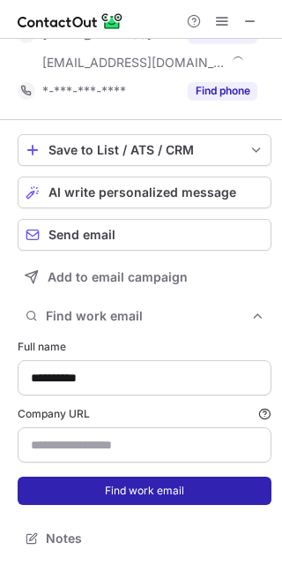
click at [109, 477] on button "Find work email" at bounding box center [145, 491] width 254 height 28
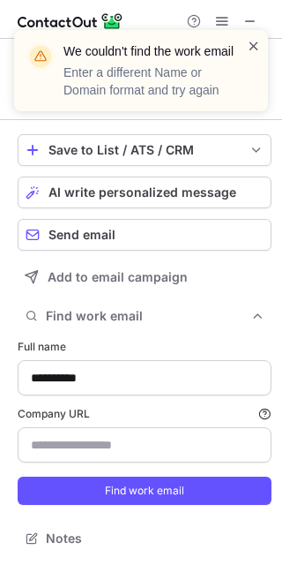
click at [248, 43] on span at bounding box center [254, 46] width 14 height 18
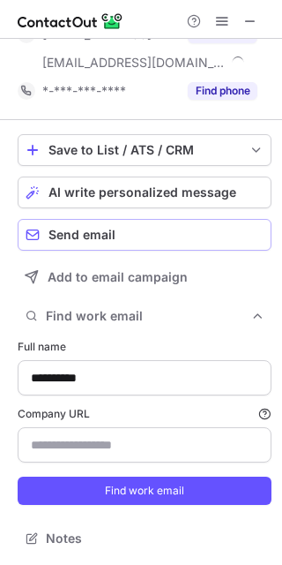
scroll to position [0, 0]
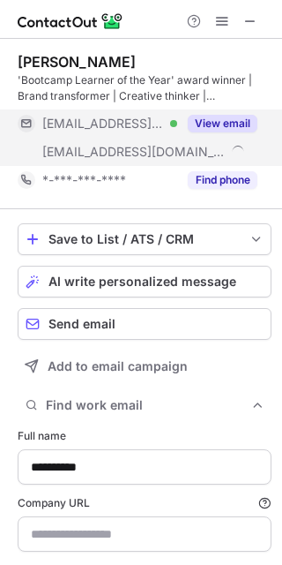
click at [223, 123] on button "View email" at bounding box center [223, 124] width 70 height 18
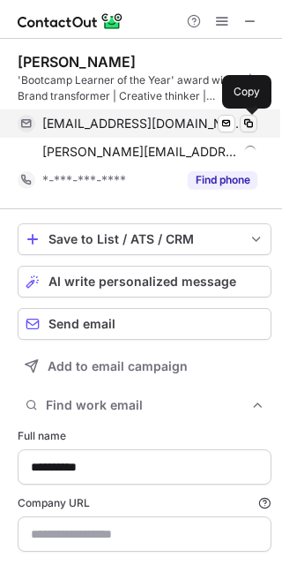
click at [247, 123] on span at bounding box center [249, 124] width 14 height 14
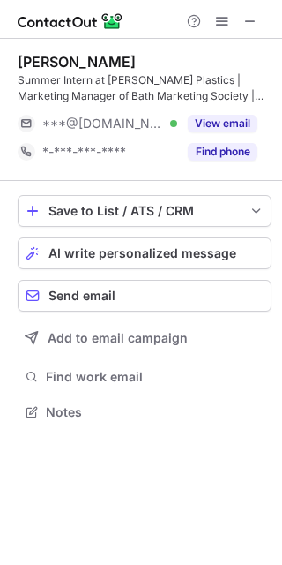
scroll to position [400, 282]
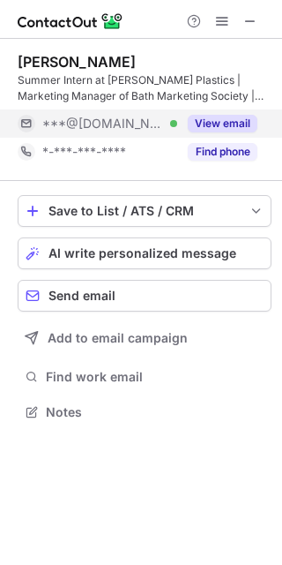
click at [207, 126] on button "View email" at bounding box center [223, 124] width 70 height 18
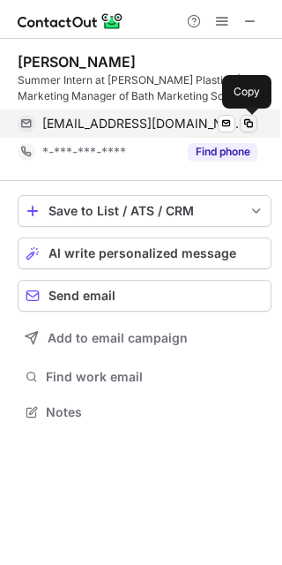
click at [252, 119] on span at bounding box center [249, 124] width 14 height 14
